Goal: Task Accomplishment & Management: Manage account settings

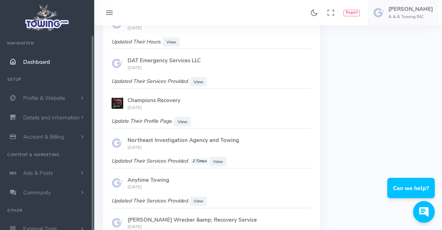
scroll to position [501, 0]
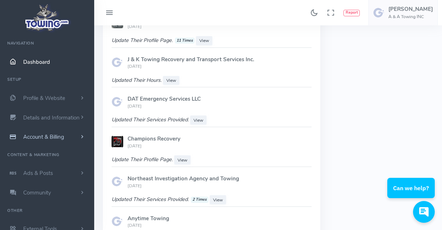
click at [52, 133] on span "Account & Billing" at bounding box center [43, 136] width 41 height 7
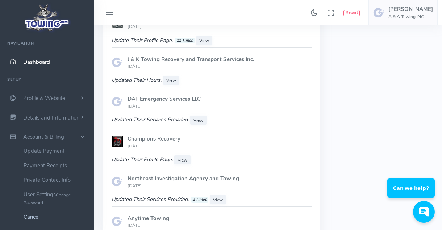
click at [33, 216] on link "Cancel" at bounding box center [56, 217] width 76 height 15
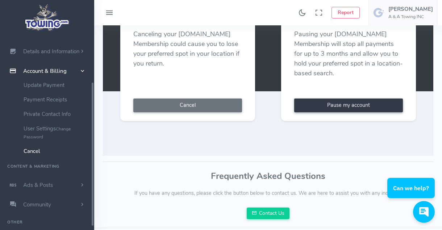
scroll to position [162, 0]
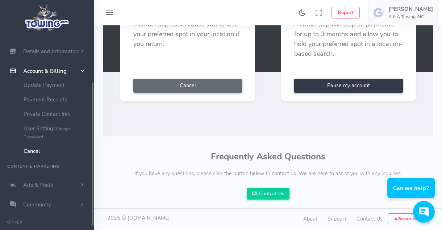
click at [210, 81] on button "Cancel" at bounding box center [187, 86] width 109 height 14
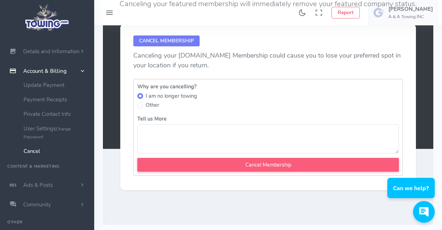
click at [199, 141] on textarea "Tell us More" at bounding box center [268, 138] width 262 height 29
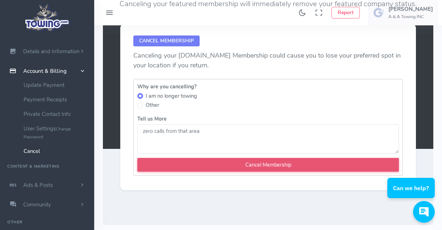
type textarea "zero calls from that area"
click at [309, 163] on input "Cancel Membership" at bounding box center [268, 165] width 262 height 14
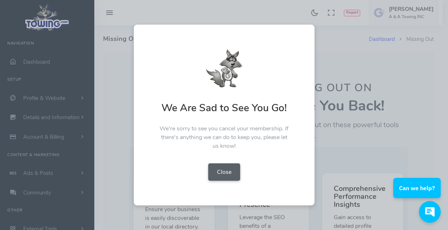
click at [220, 170] on button "Close" at bounding box center [224, 172] width 32 height 17
